Goal: Task Accomplishment & Management: Manage account settings

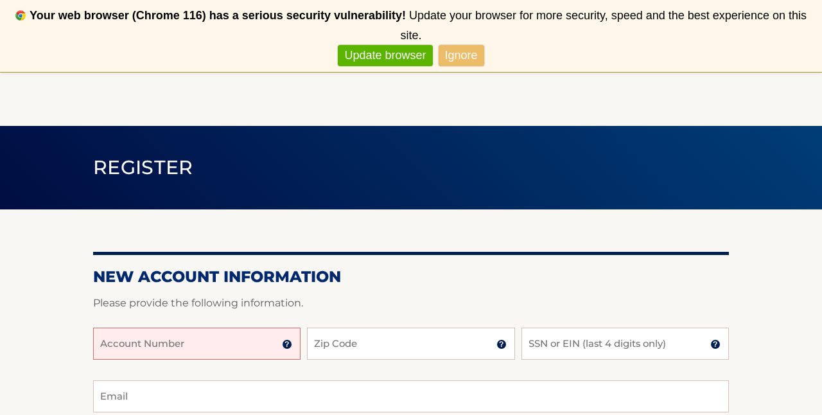
click at [212, 341] on input "Account Number" at bounding box center [196, 344] width 207 height 32
click at [290, 344] on img at bounding box center [287, 344] width 10 height 10
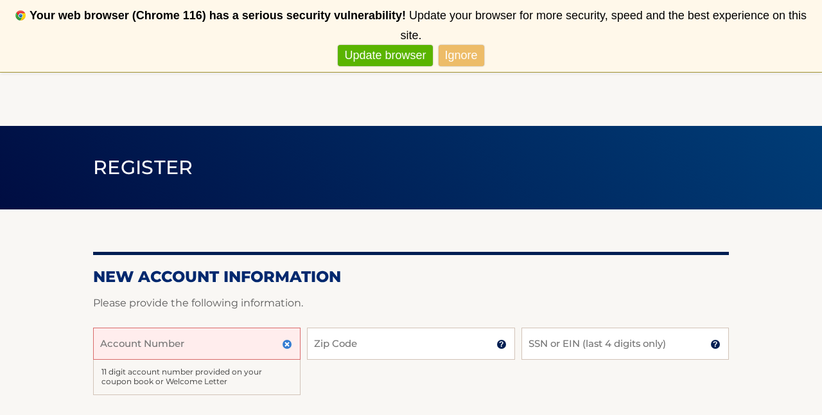
click at [237, 343] on input "Account Number" at bounding box center [196, 344] width 207 height 32
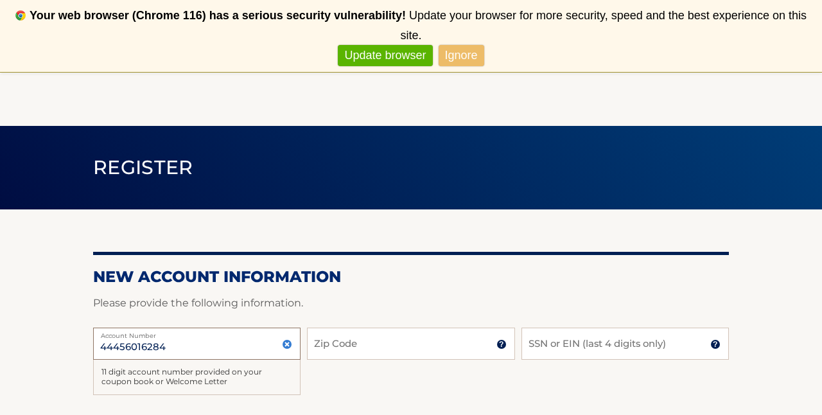
type input "44456016284"
click at [356, 342] on input "Zip Code" at bounding box center [410, 344] width 207 height 32
type input "33186"
click at [543, 349] on input "SSN or EIN (last 4 digits only)" at bounding box center [625, 344] width 207 height 32
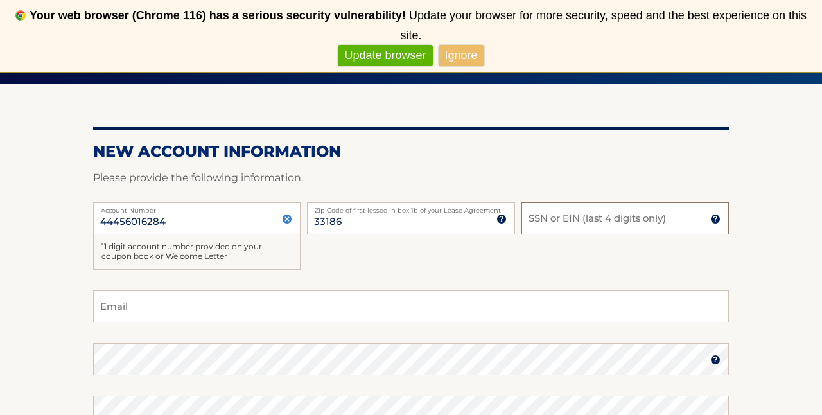
scroll to position [130, 0]
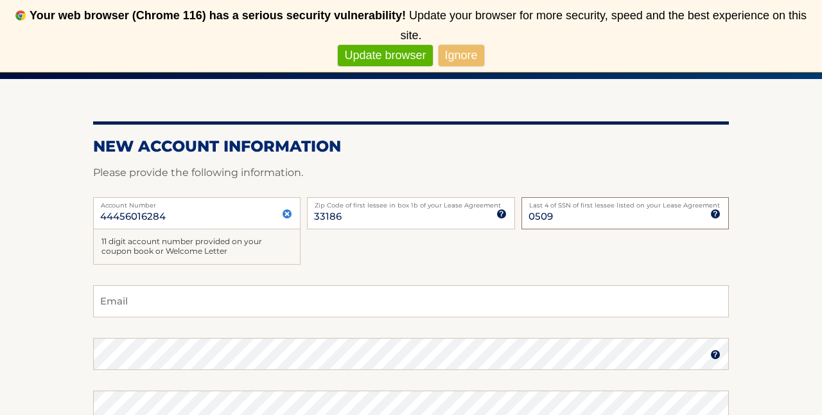
type input "0509"
click at [342, 297] on input "Email" at bounding box center [411, 301] width 636 height 32
type input "padillaandresjose@gmail.com"
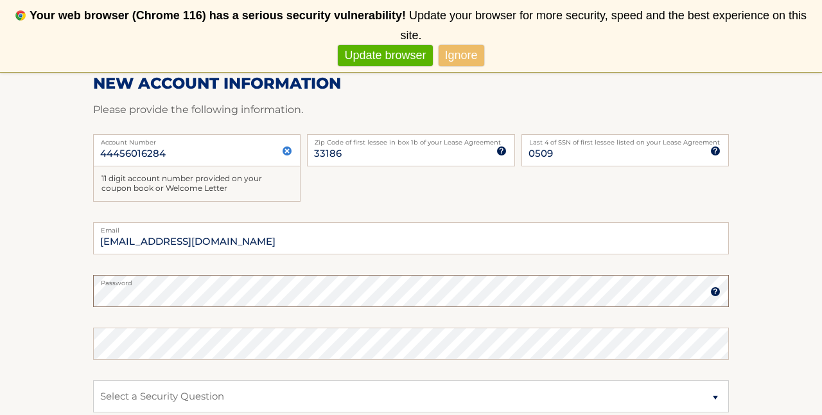
scroll to position [198, 0]
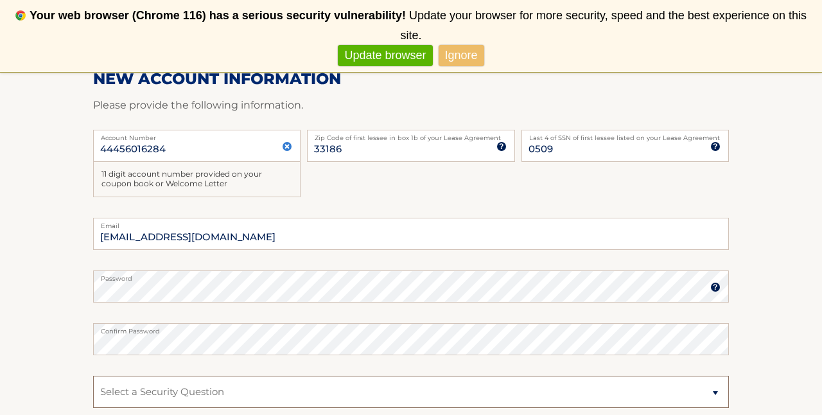
click at [197, 383] on select "Select a Security Question What was the name of your elementary school? What is…" at bounding box center [411, 392] width 636 height 32
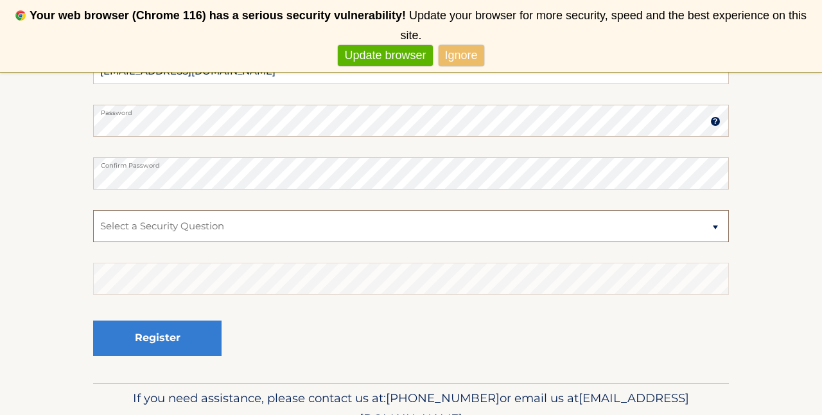
scroll to position [366, 0]
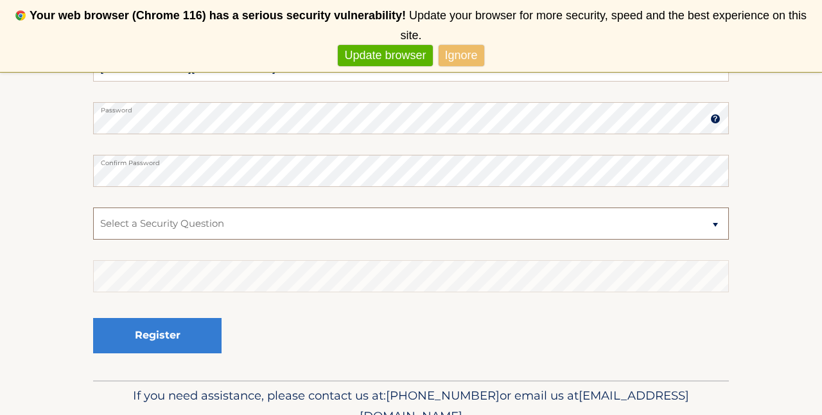
click at [100, 233] on select "Select a Security Question What was the name of your elementary school? What is…" at bounding box center [411, 223] width 636 height 32
select select "4"
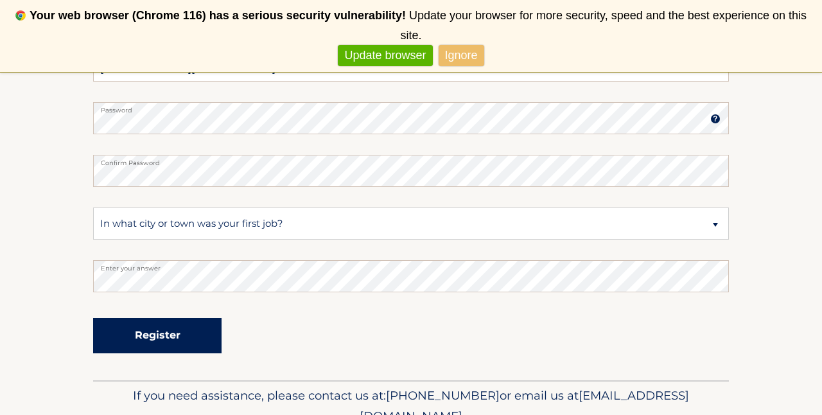
click at [157, 337] on button "Register" at bounding box center [157, 335] width 128 height 35
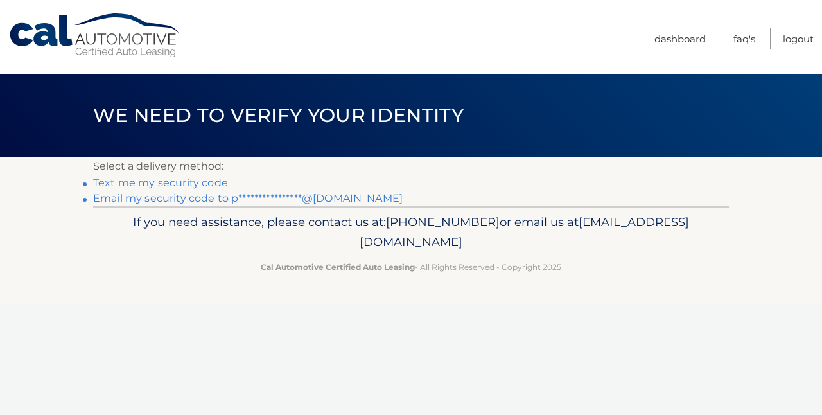
click at [184, 184] on link "Text me my security code" at bounding box center [160, 183] width 135 height 12
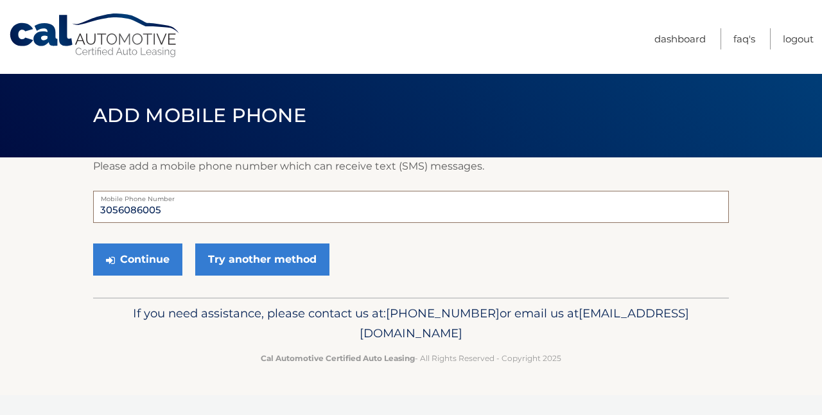
click at [218, 219] on input "3056086005" at bounding box center [411, 207] width 636 height 32
type input "7863428868"
click at [161, 260] on button "Continue" at bounding box center [137, 259] width 89 height 32
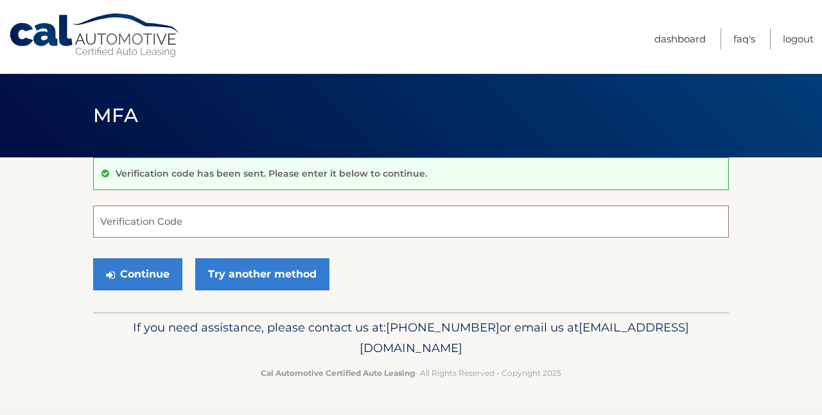
click at [159, 228] on input "Verification Code" at bounding box center [411, 222] width 636 height 32
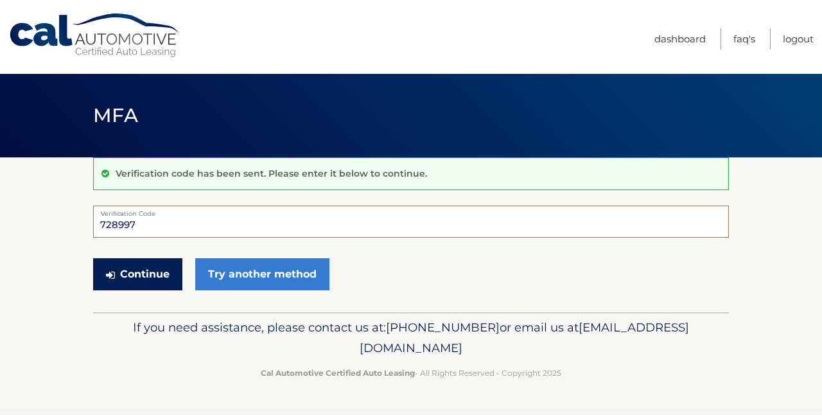
type input "728997"
click at [145, 277] on button "Continue" at bounding box center [137, 274] width 89 height 32
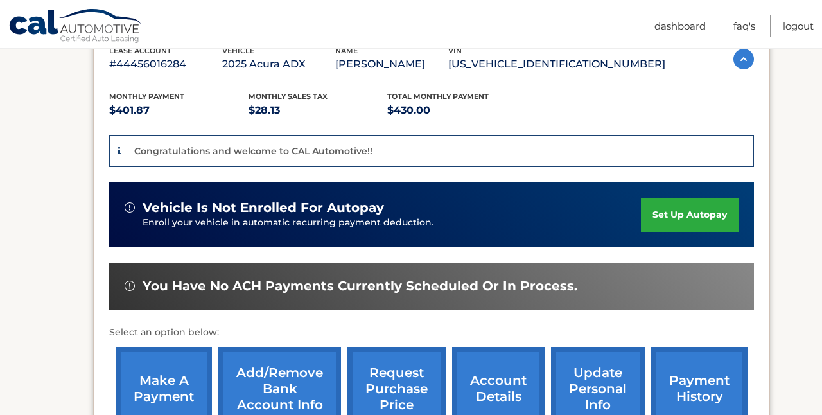
scroll to position [213, 0]
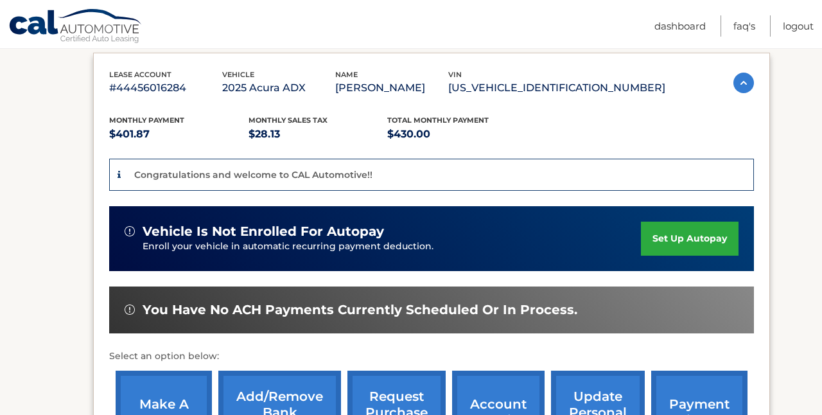
click at [651, 241] on link "set up autopay" at bounding box center [690, 239] width 98 height 34
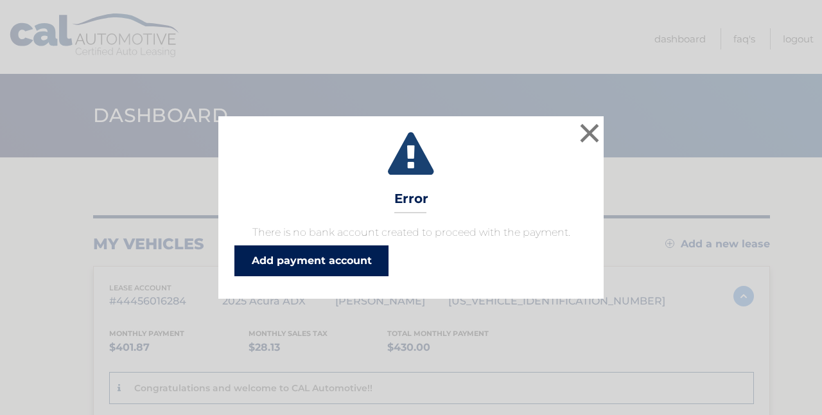
click at [343, 267] on link "Add payment account" at bounding box center [311, 260] width 154 height 31
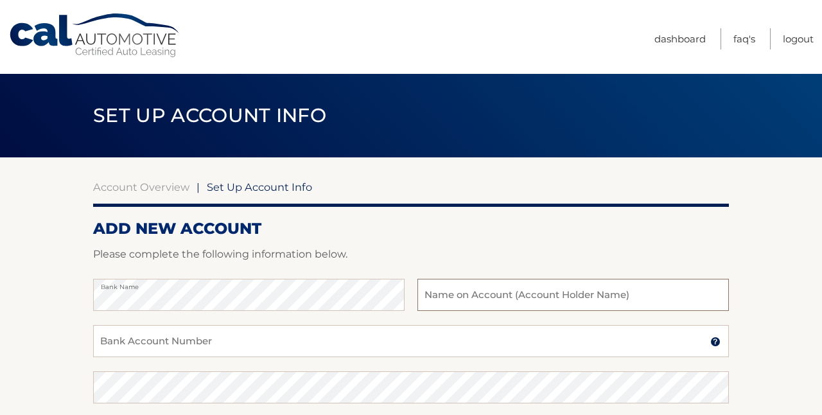
click at [474, 302] on input "text" at bounding box center [574, 295] width 312 height 32
type input "[PERSON_NAME]"
click at [315, 335] on input "Bank Account Number" at bounding box center [411, 341] width 636 height 32
type input "899233719"
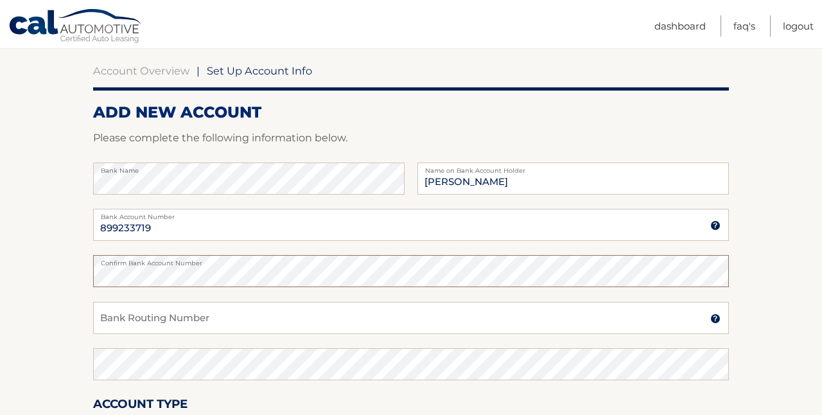
scroll to position [118, 0]
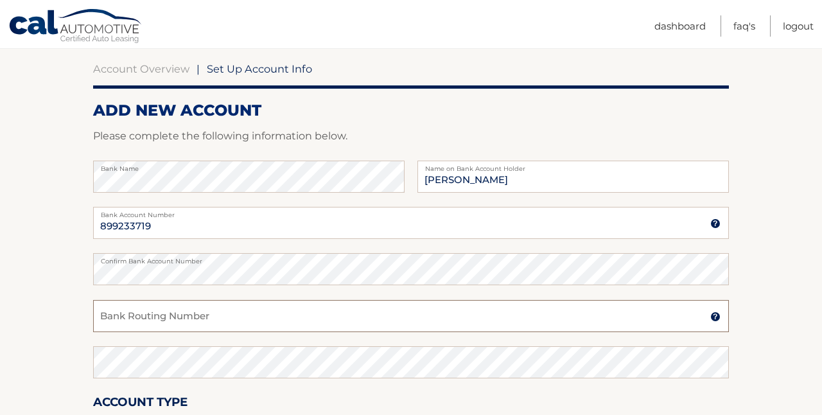
click at [164, 312] on input "Bank Routing Number" at bounding box center [411, 316] width 636 height 32
type input "267084131"
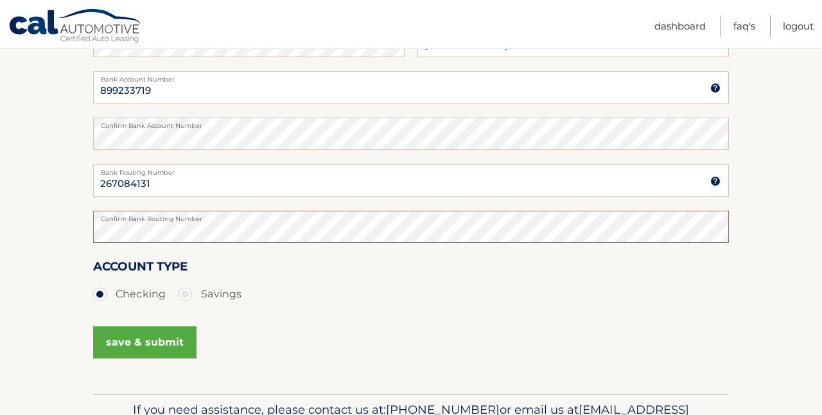
scroll to position [256, 0]
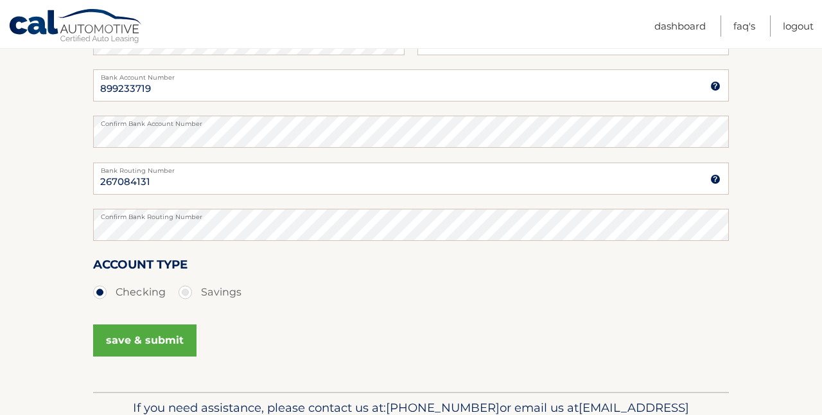
click at [144, 341] on button "save & submit" at bounding box center [144, 340] width 103 height 32
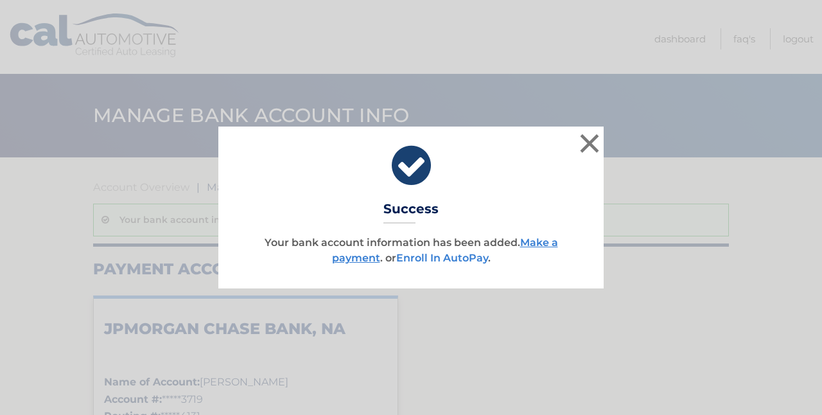
click at [456, 258] on link "Enroll In AutoPay" at bounding box center [442, 258] width 92 height 12
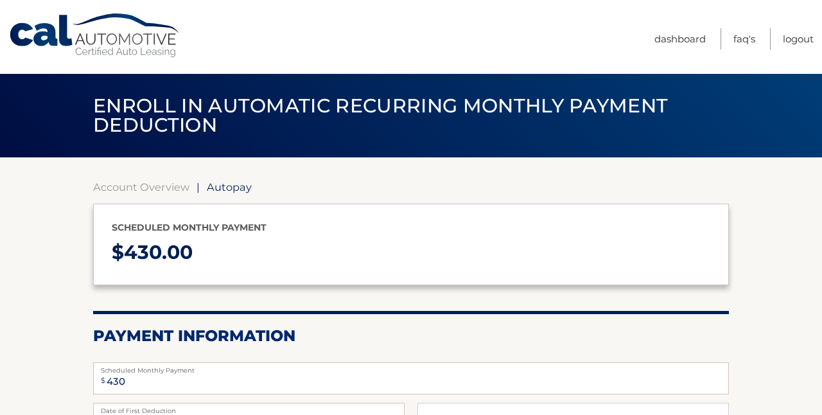
select select "OTVlNjAzMDAtOTBiYy00MjZlLWE4OTAtOTIwOTdkMzYwNTlh"
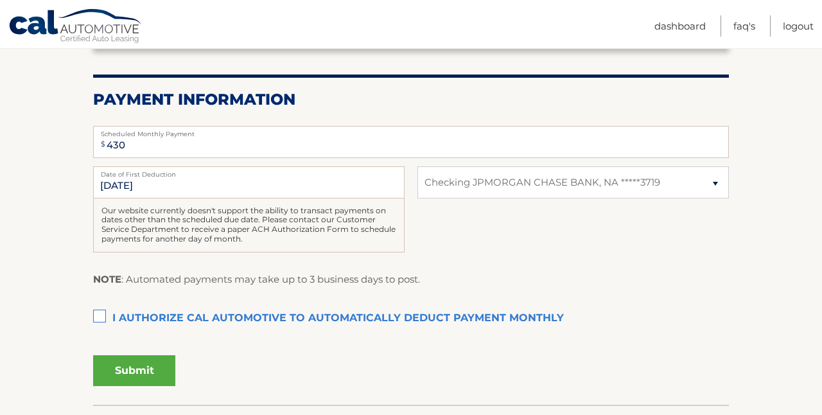
scroll to position [241, 0]
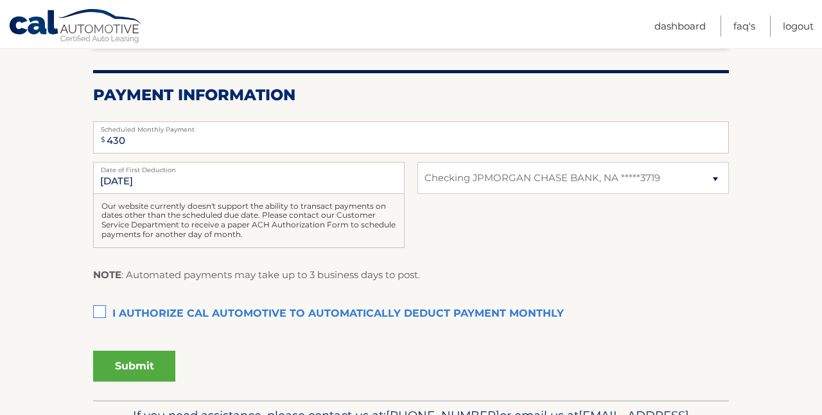
click at [100, 313] on label "I authorize cal automotive to automatically deduct payment monthly This checkbo…" at bounding box center [411, 314] width 636 height 26
click at [0, 0] on input "I authorize cal automotive to automatically deduct payment monthly This checkbo…" at bounding box center [0, 0] width 0 height 0
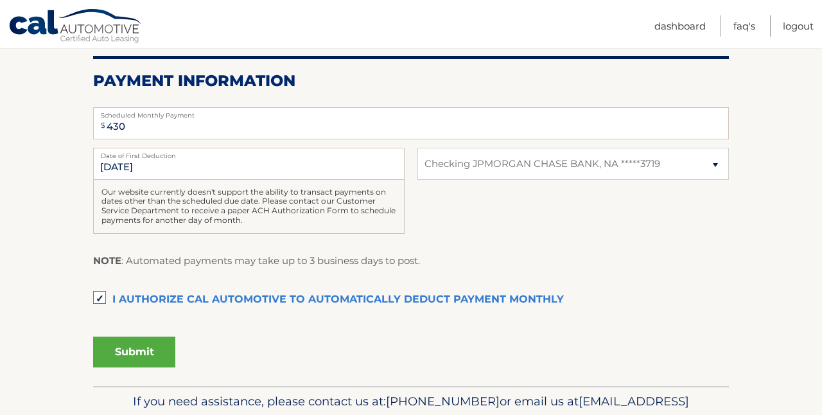
scroll to position [231, 0]
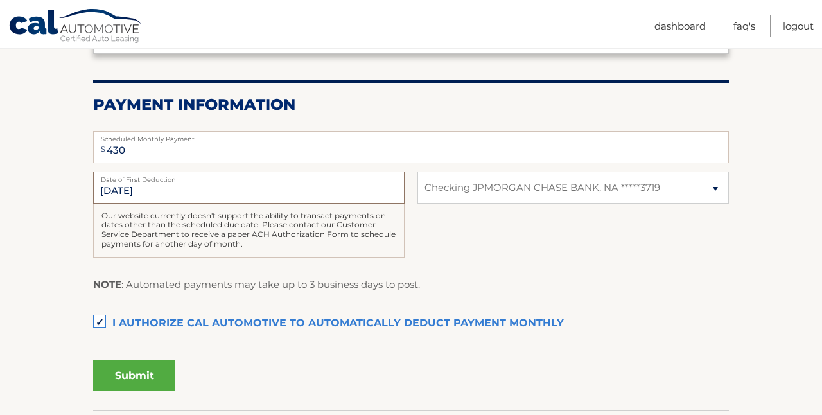
click at [222, 193] on input "10/1/2025" at bounding box center [249, 188] width 312 height 32
click at [145, 373] on button "Submit" at bounding box center [134, 375] width 82 height 31
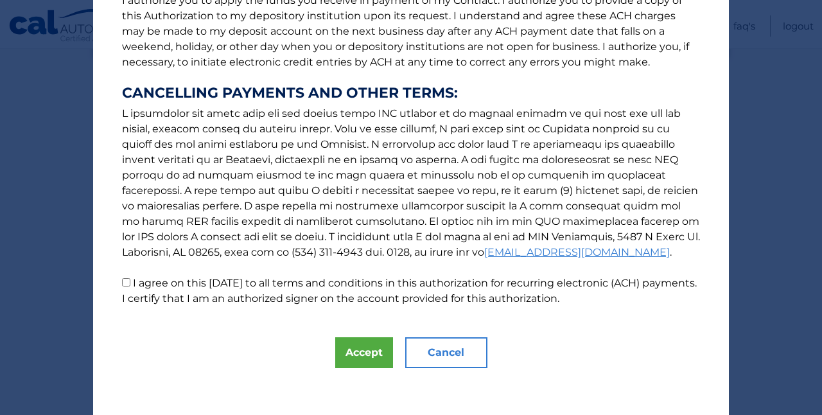
scroll to position [191, 0]
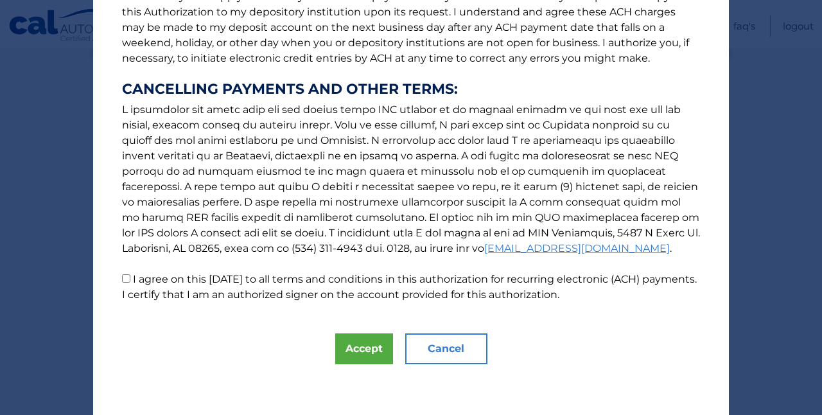
click at [118, 278] on p "The words "I" "me" and "my" mean any identified Customer who signs this Authori…" at bounding box center [411, 69] width 604 height 468
click at [124, 284] on p "The words "I" "me" and "my" mean any identified Customer who signs this Authori…" at bounding box center [411, 69] width 604 height 468
click at [128, 275] on input "I agree on this 09/23/2025 to all terms and conditions in this authorization fo…" at bounding box center [126, 278] width 8 height 8
checkbox input "true"
click at [345, 342] on button "Accept" at bounding box center [364, 348] width 58 height 31
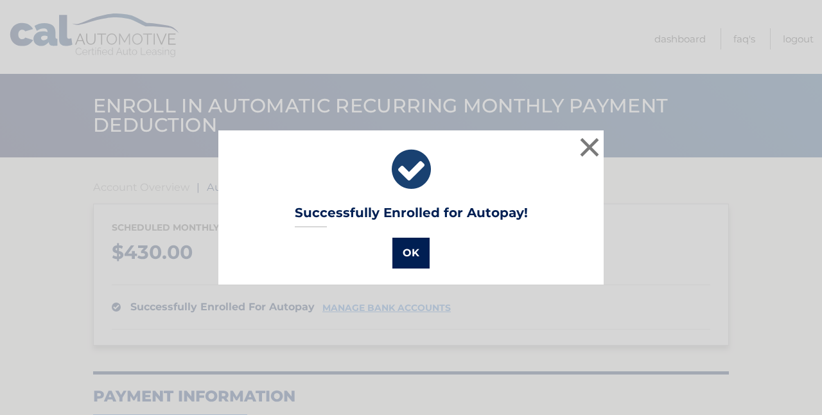
click at [405, 252] on button "OK" at bounding box center [410, 253] width 37 height 31
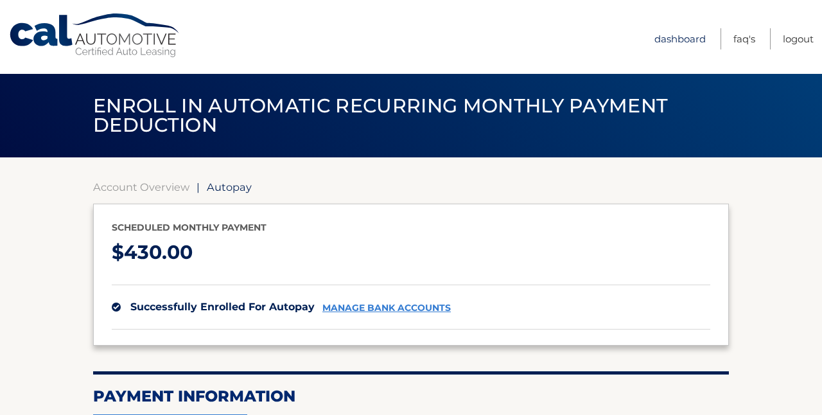
click at [674, 37] on link "Dashboard" at bounding box center [680, 38] width 51 height 21
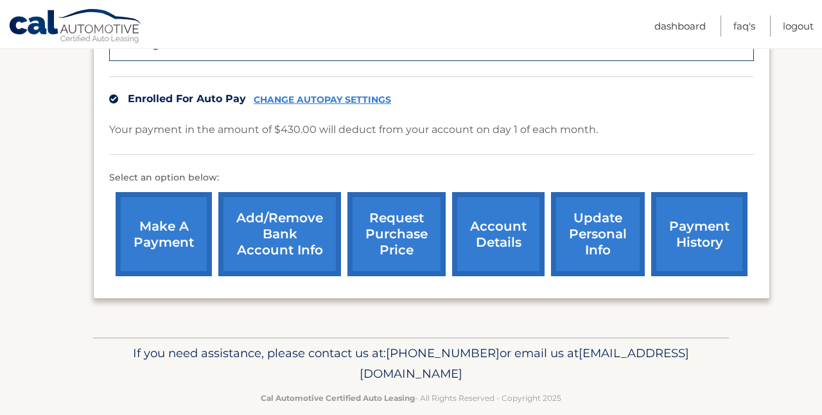
scroll to position [362, 0]
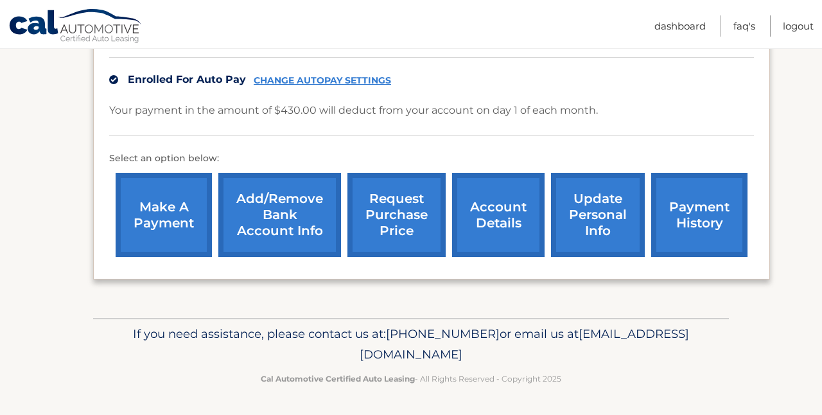
click at [164, 213] on link "make a payment" at bounding box center [164, 215] width 96 height 84
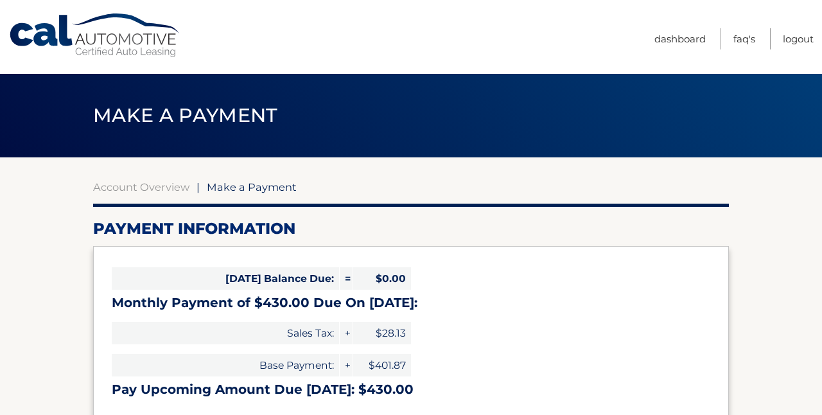
select select "OTVlNjAzMDAtOTBiYy00MjZlLWE4OTAtOTIwOTdkMzYwNTlh"
click at [682, 31] on link "Dashboard" at bounding box center [680, 38] width 51 height 21
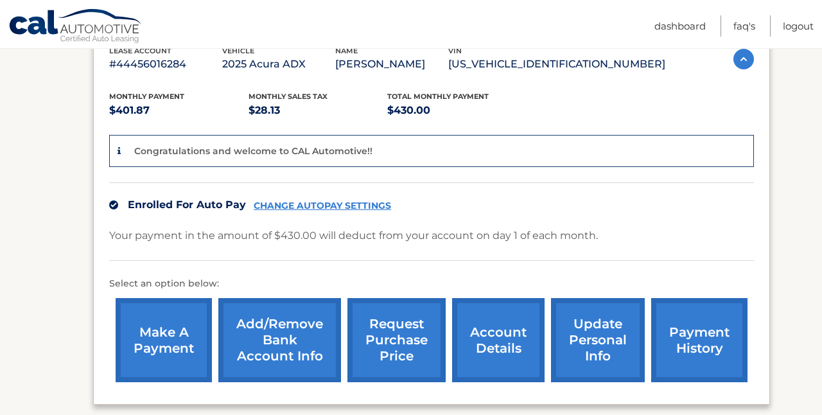
scroll to position [240, 0]
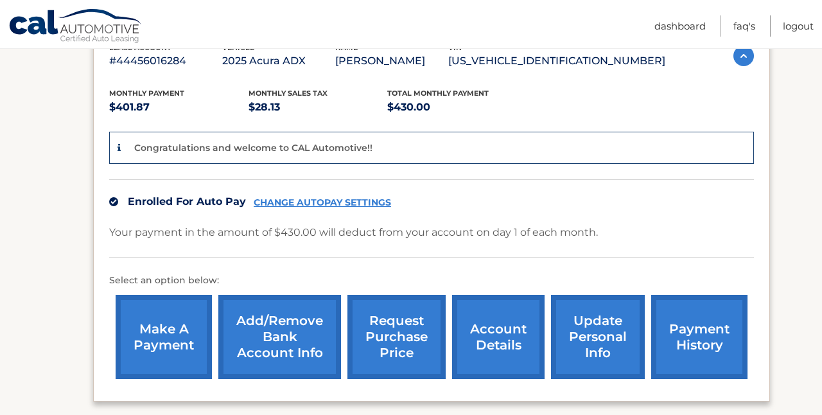
click at [592, 322] on link "update personal info" at bounding box center [598, 337] width 94 height 84
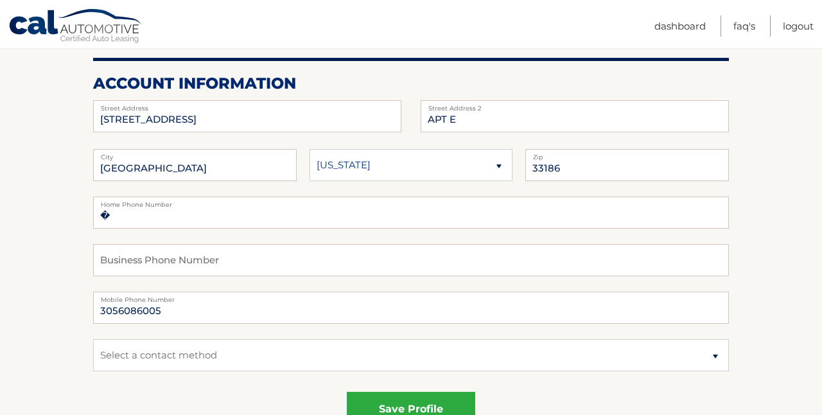
scroll to position [157, 0]
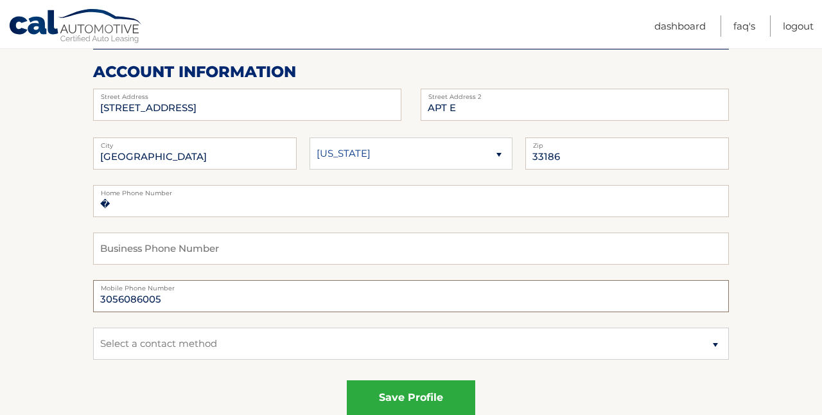
click at [364, 299] on input "3056086005" at bounding box center [411, 296] width 636 height 32
type input "7863428868"
click at [333, 342] on select "Select a contact method Mobile Home" at bounding box center [411, 344] width 636 height 32
select select "1"
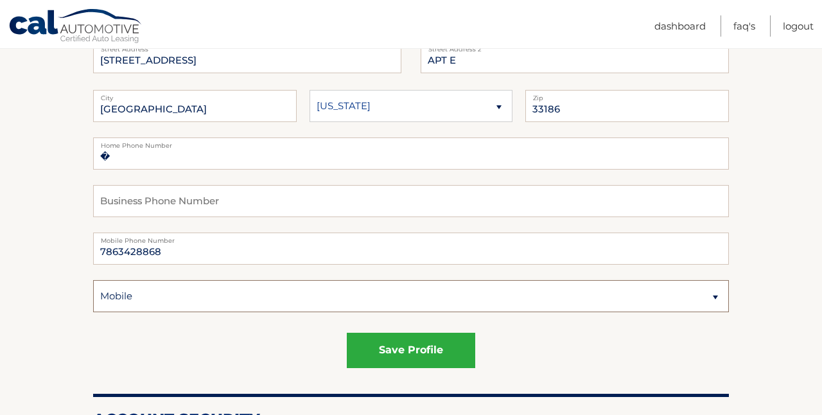
scroll to position [209, 0]
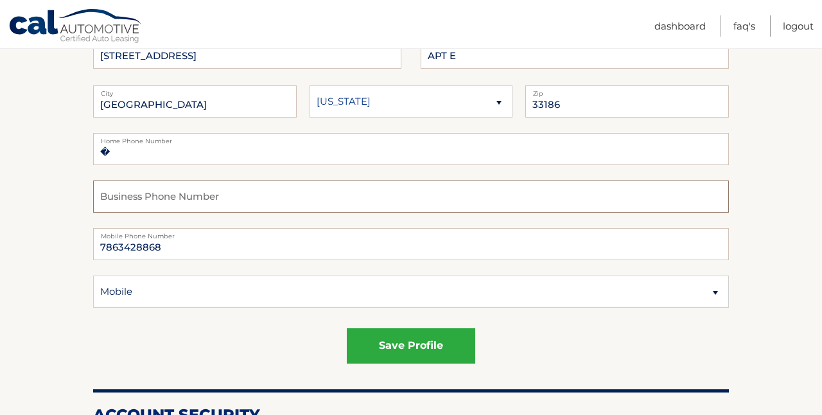
click at [277, 203] on input "text" at bounding box center [411, 196] width 636 height 32
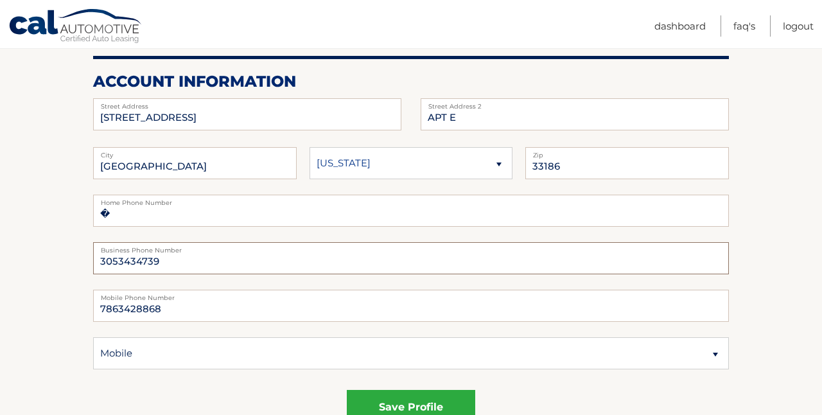
scroll to position [196, 0]
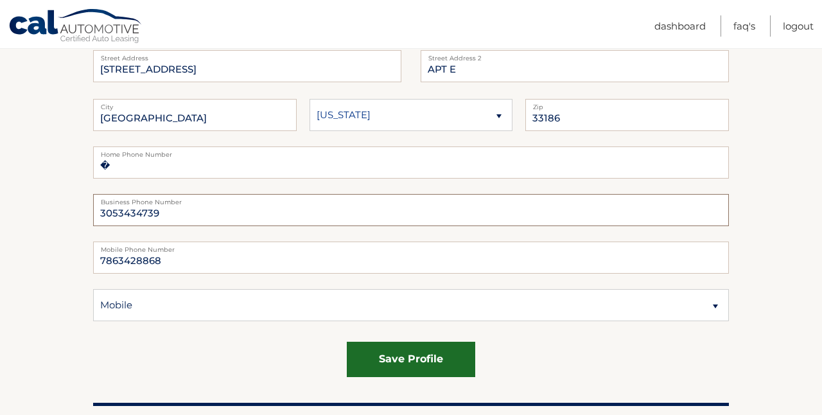
type input "3053434739"
click at [385, 365] on button "save profile" at bounding box center [411, 359] width 128 height 35
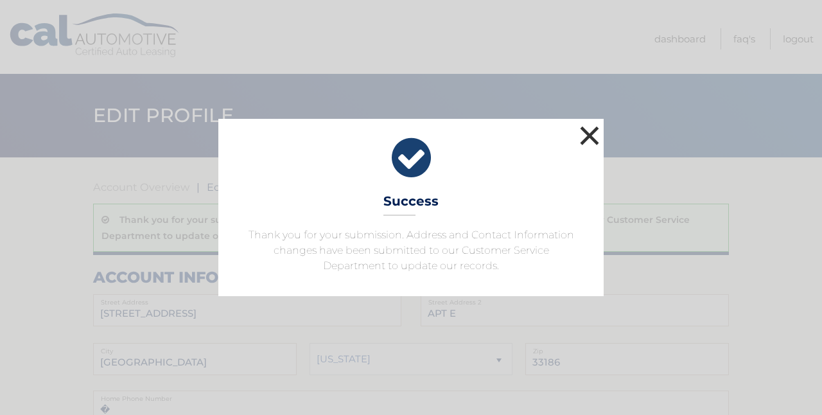
click at [585, 130] on button "×" at bounding box center [590, 136] width 26 height 26
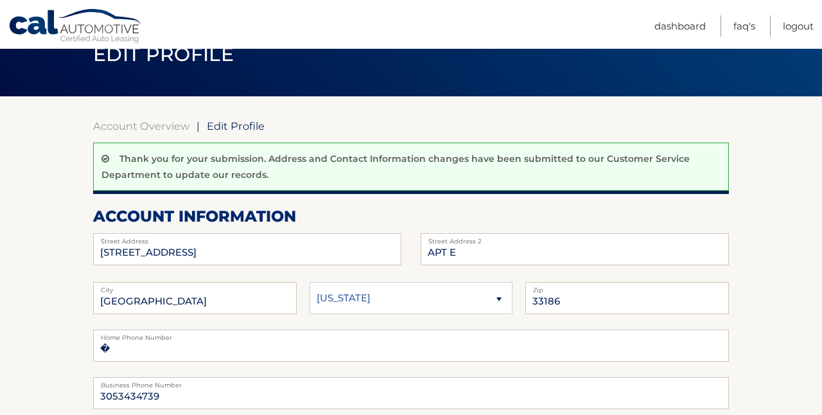
scroll to position [55, 0]
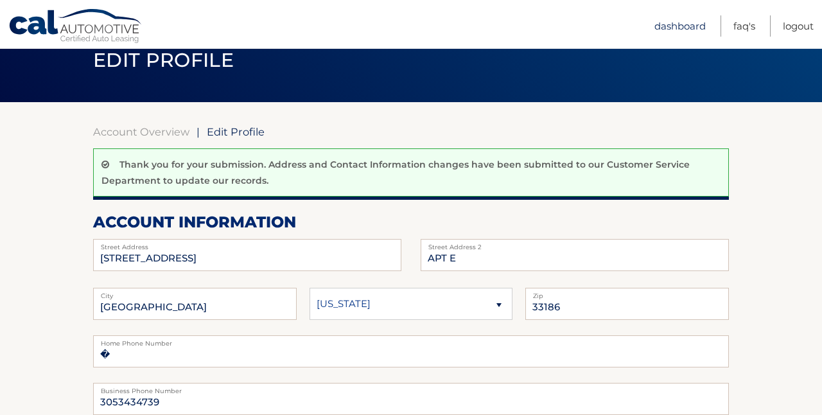
click at [662, 26] on link "Dashboard" at bounding box center [680, 25] width 51 height 21
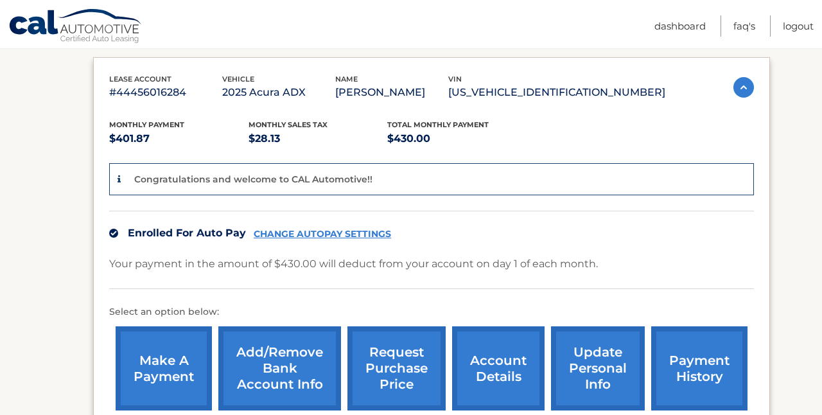
scroll to position [105, 0]
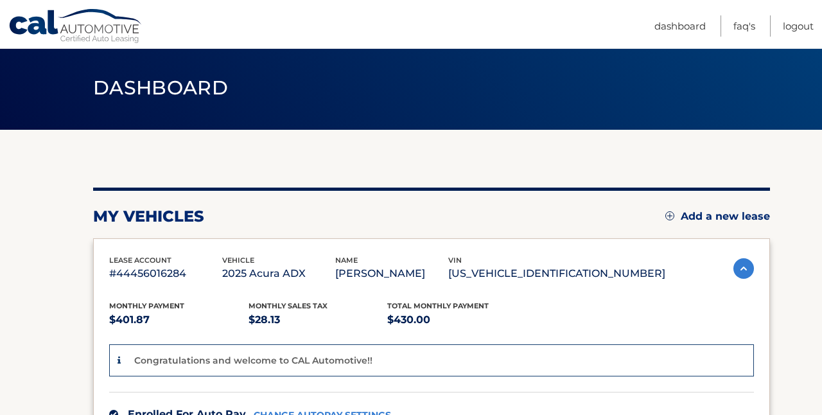
scroll to position [72, 0]
